Goal: Information Seeking & Learning: Learn about a topic

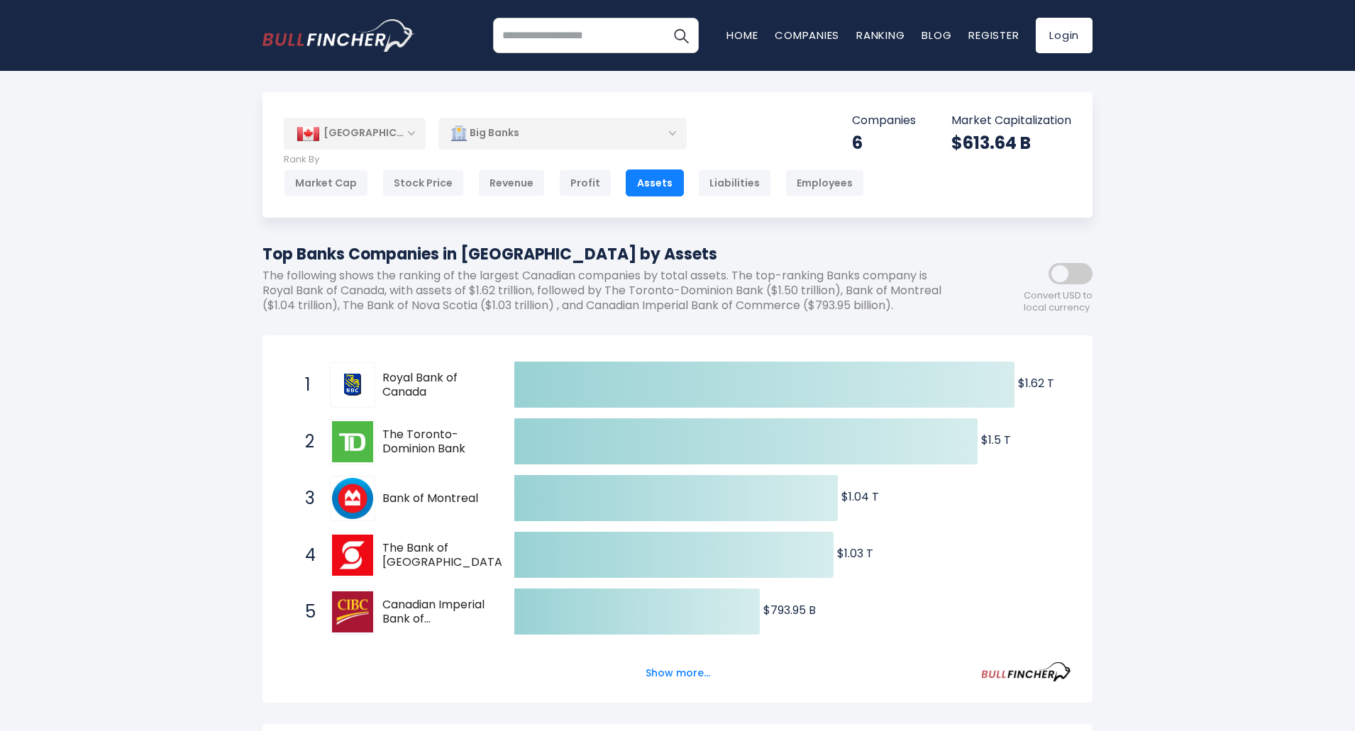
click at [1218, 501] on div "Canada Entire World 30,364 North America 3,960" at bounding box center [677, 688] width 1355 height 1192
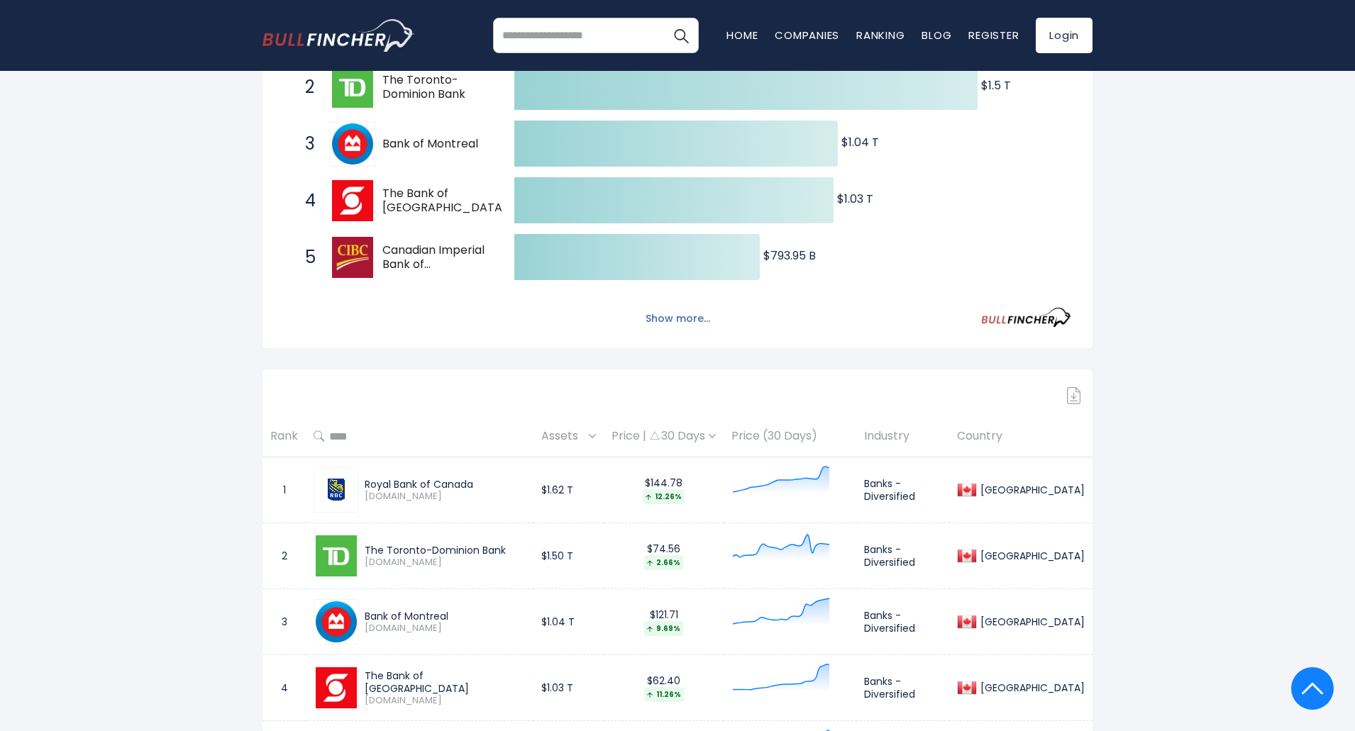
click at [682, 319] on button "Show more..." at bounding box center [678, 318] width 82 height 23
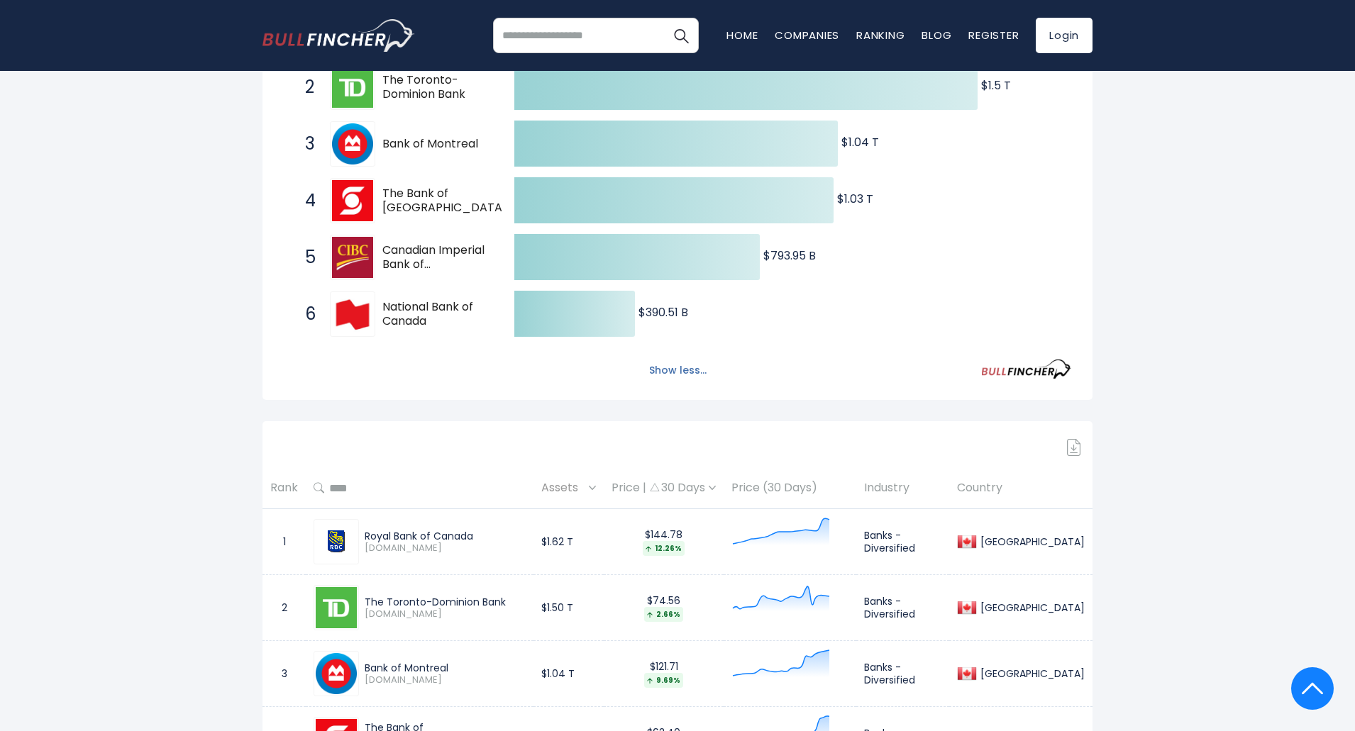
scroll to position [0, 0]
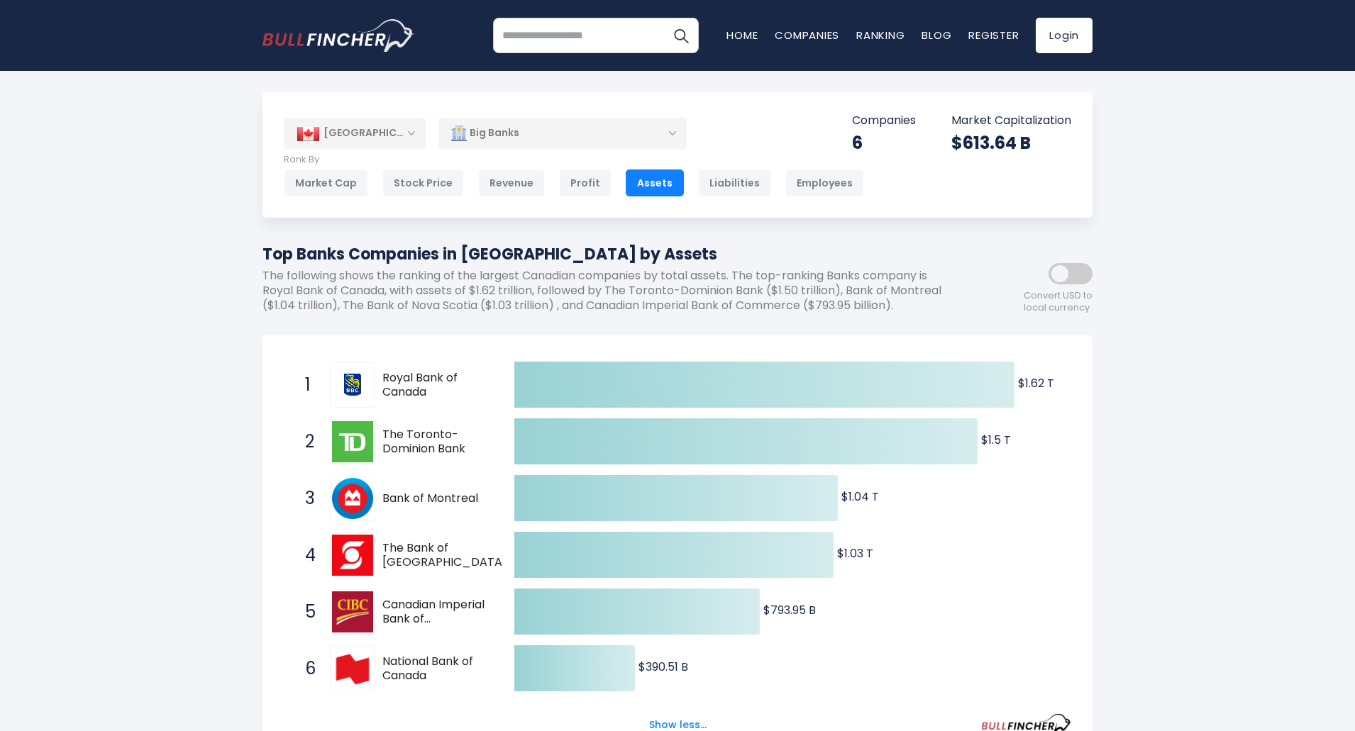
click at [641, 140] on div "Big Banks" at bounding box center [562, 133] width 248 height 33
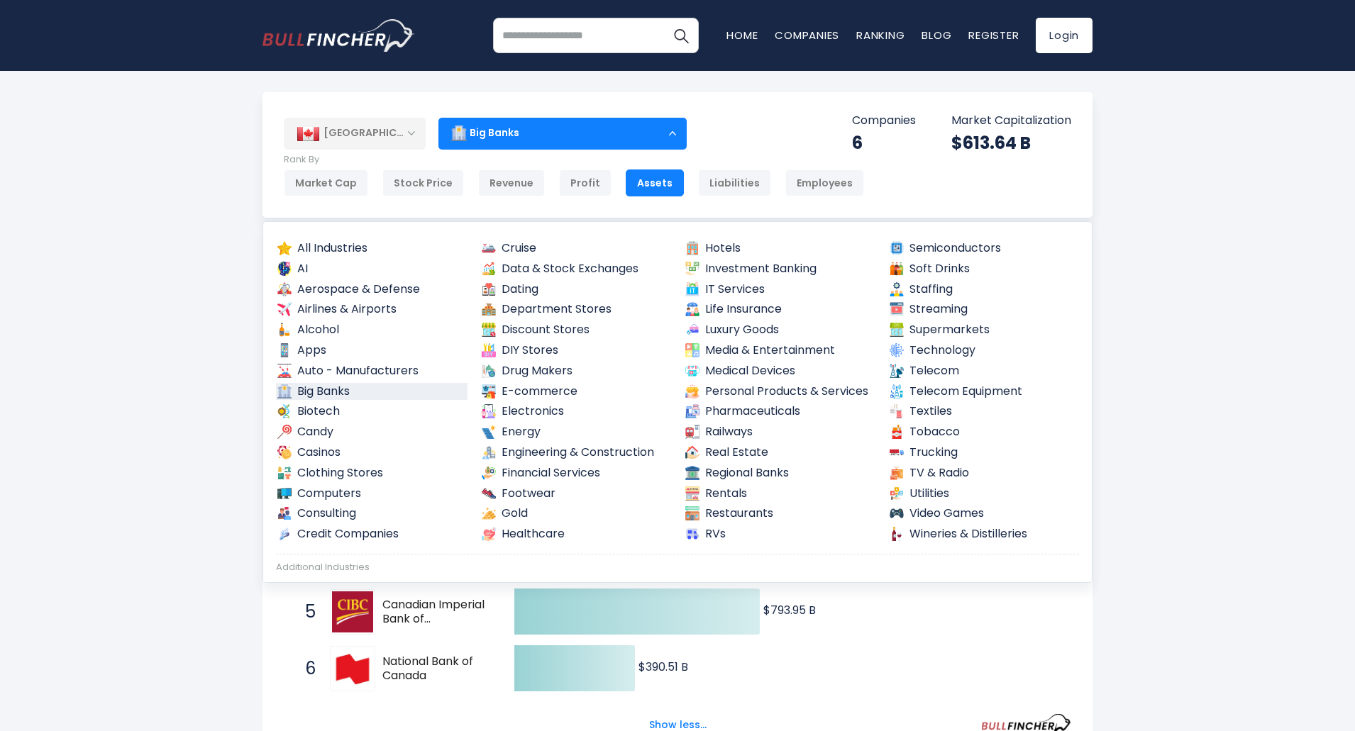
click at [639, 133] on div "Big Banks" at bounding box center [562, 133] width 248 height 33
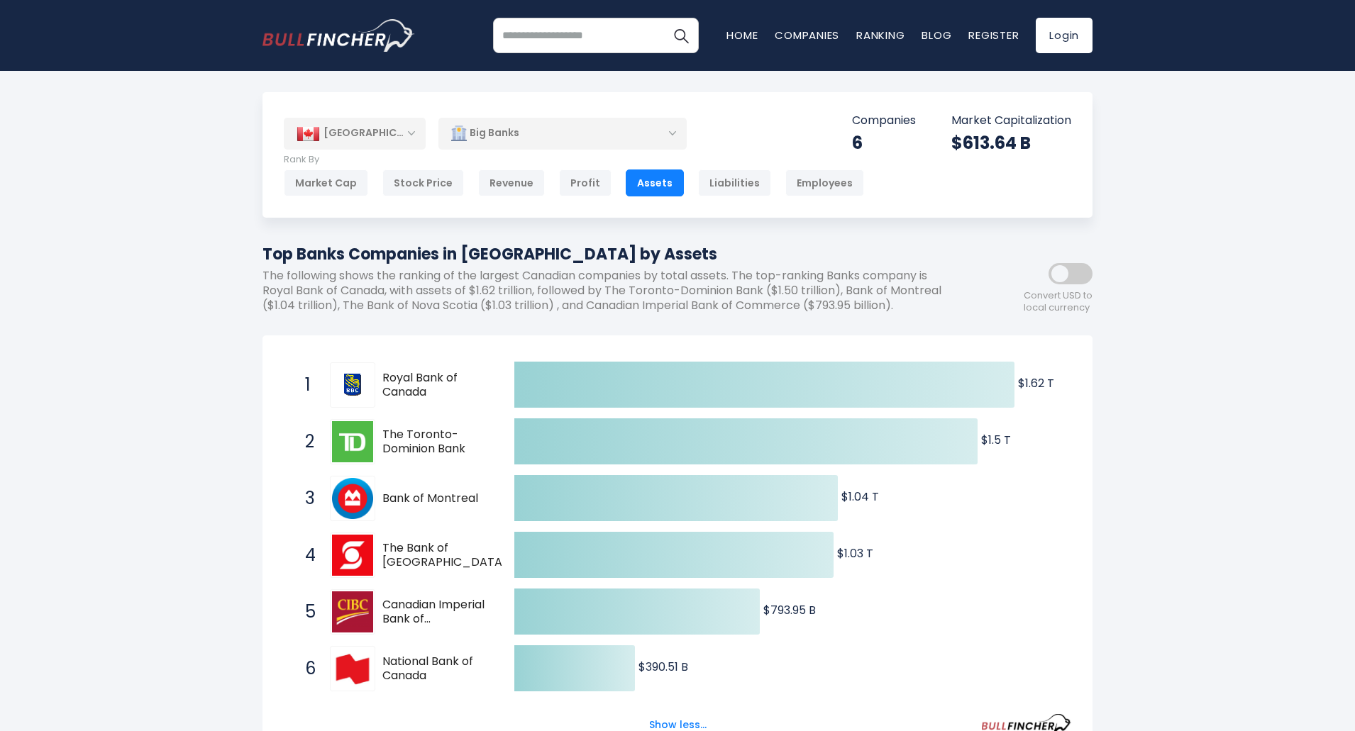
click at [570, 138] on div "Big Banks" at bounding box center [562, 133] width 248 height 33
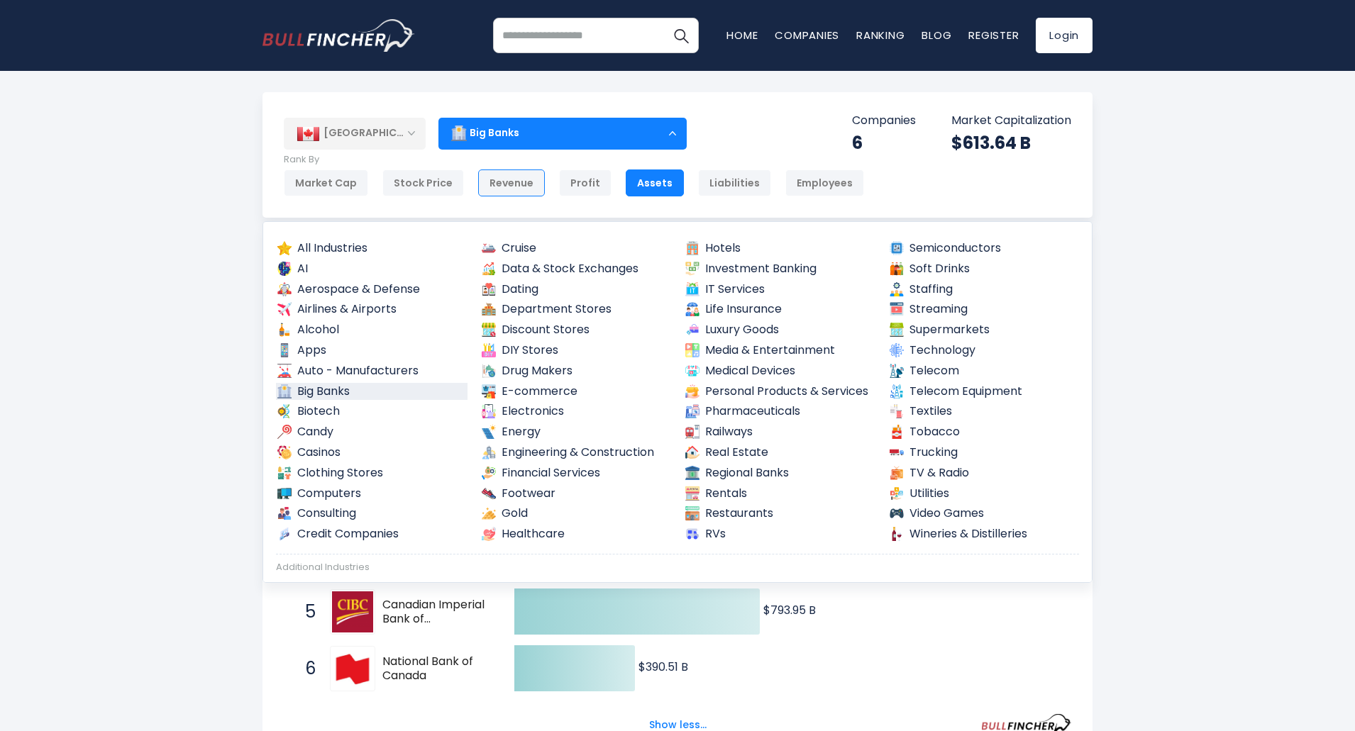
click at [498, 174] on div "Revenue" at bounding box center [511, 183] width 67 height 27
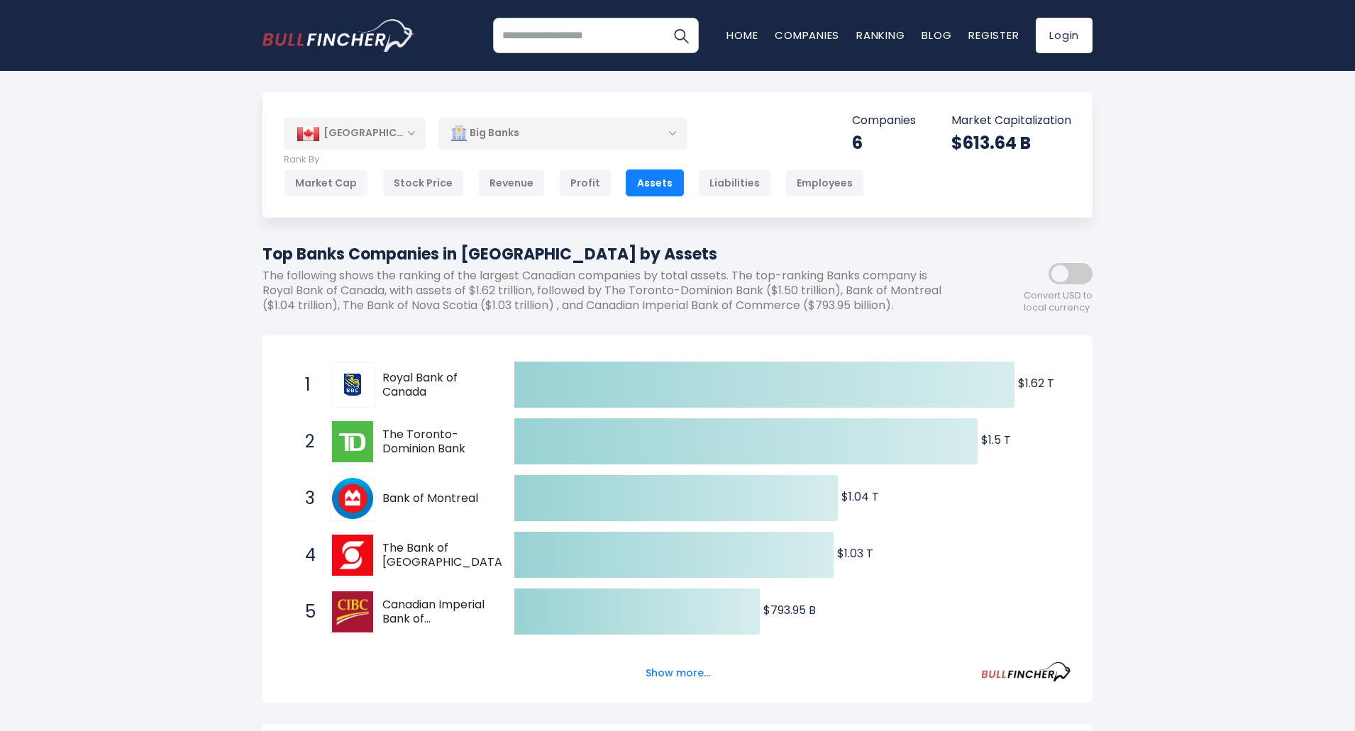
scroll to position [71, 0]
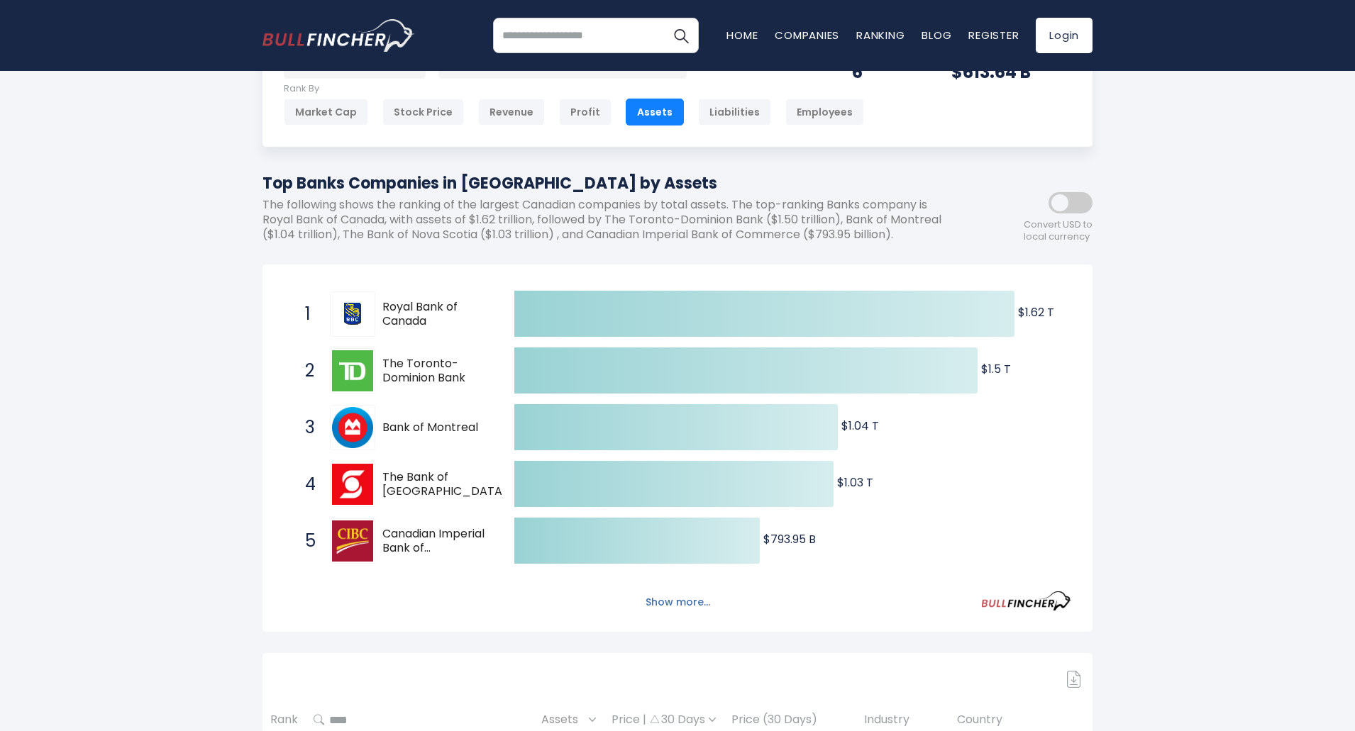
click at [660, 598] on button "Show more..." at bounding box center [678, 602] width 82 height 23
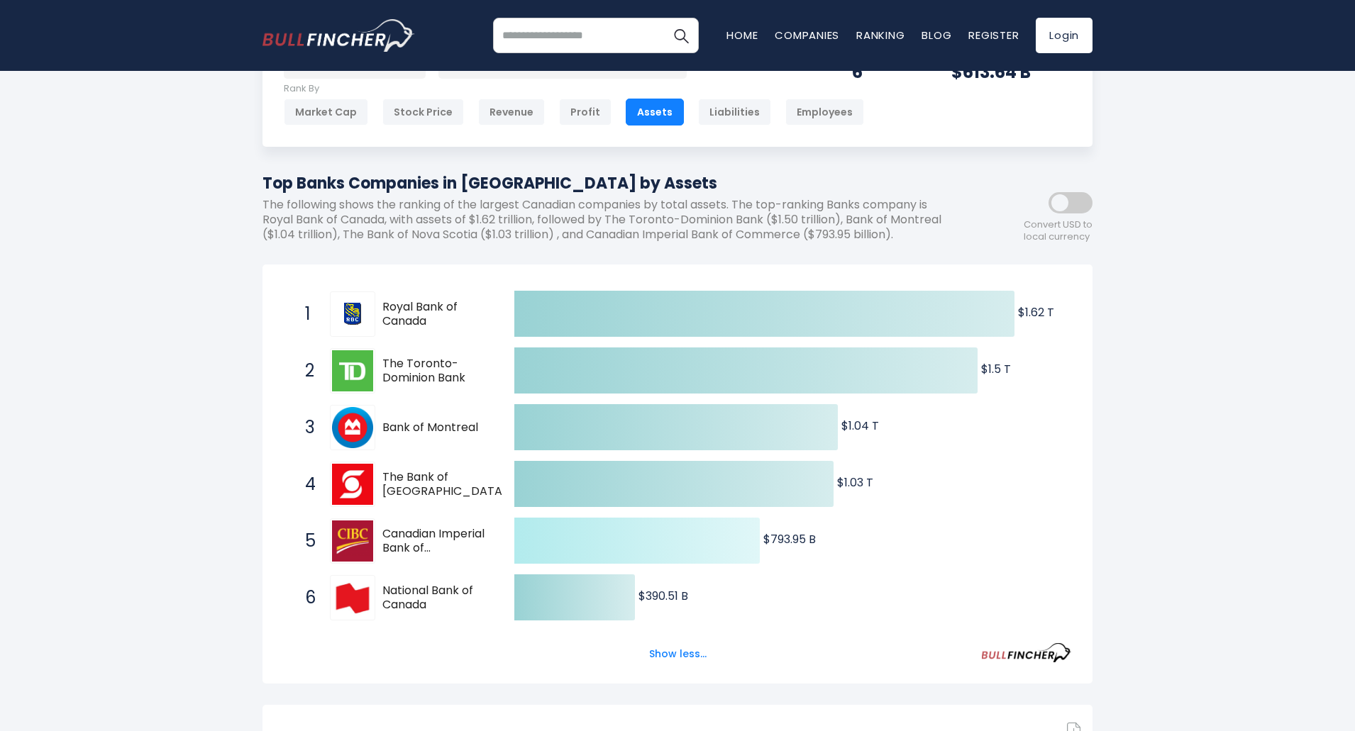
scroll to position [142, 0]
